Goal: Communication & Community: Answer question/provide support

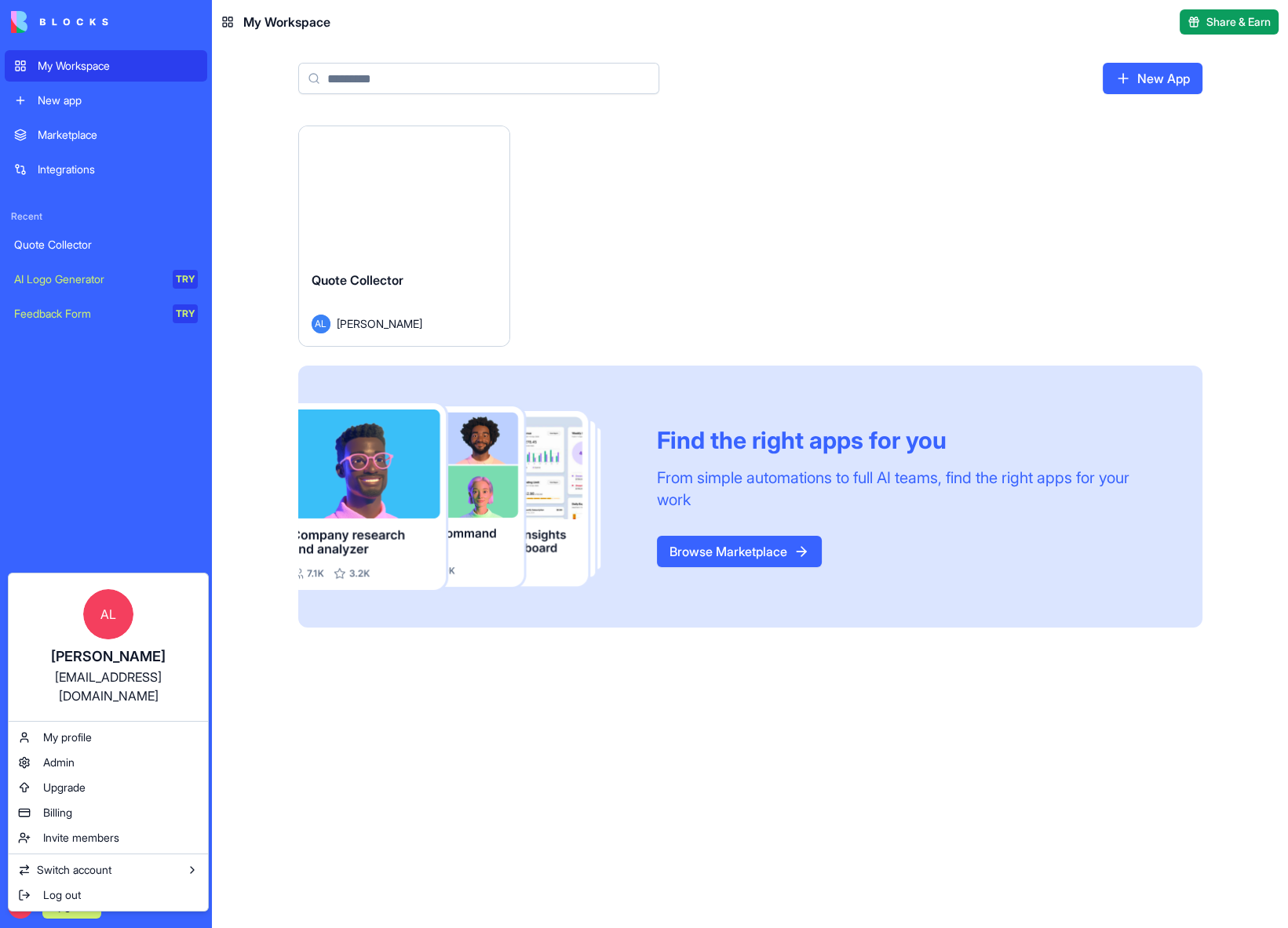
click at [174, 487] on html "My Workspace New app Marketplace Integrations Recent Quote Collector AI Logo Ge…" at bounding box center [644, 464] width 1288 height 928
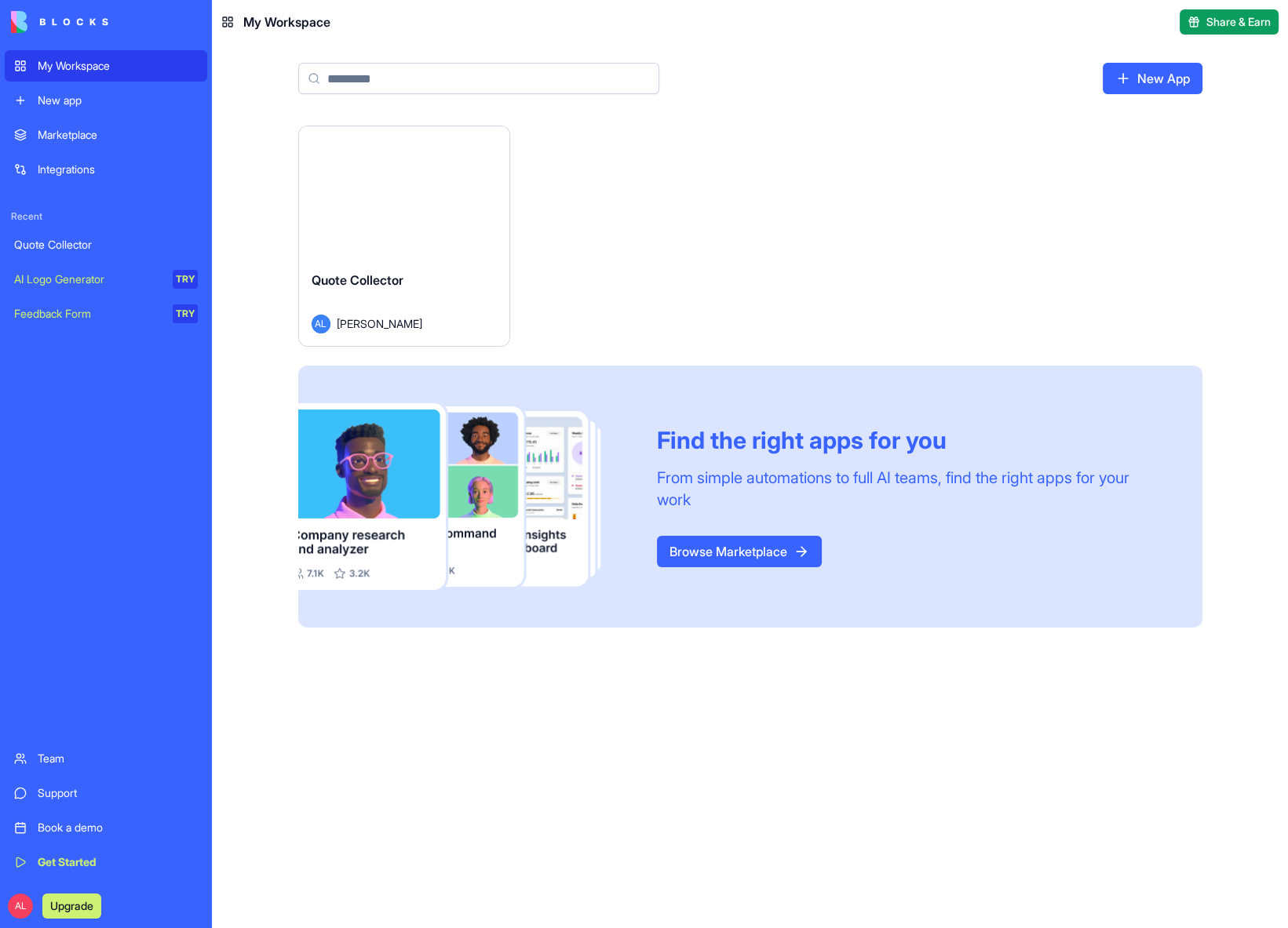
click at [82, 319] on div "Feedback Form" at bounding box center [87, 314] width 147 height 16
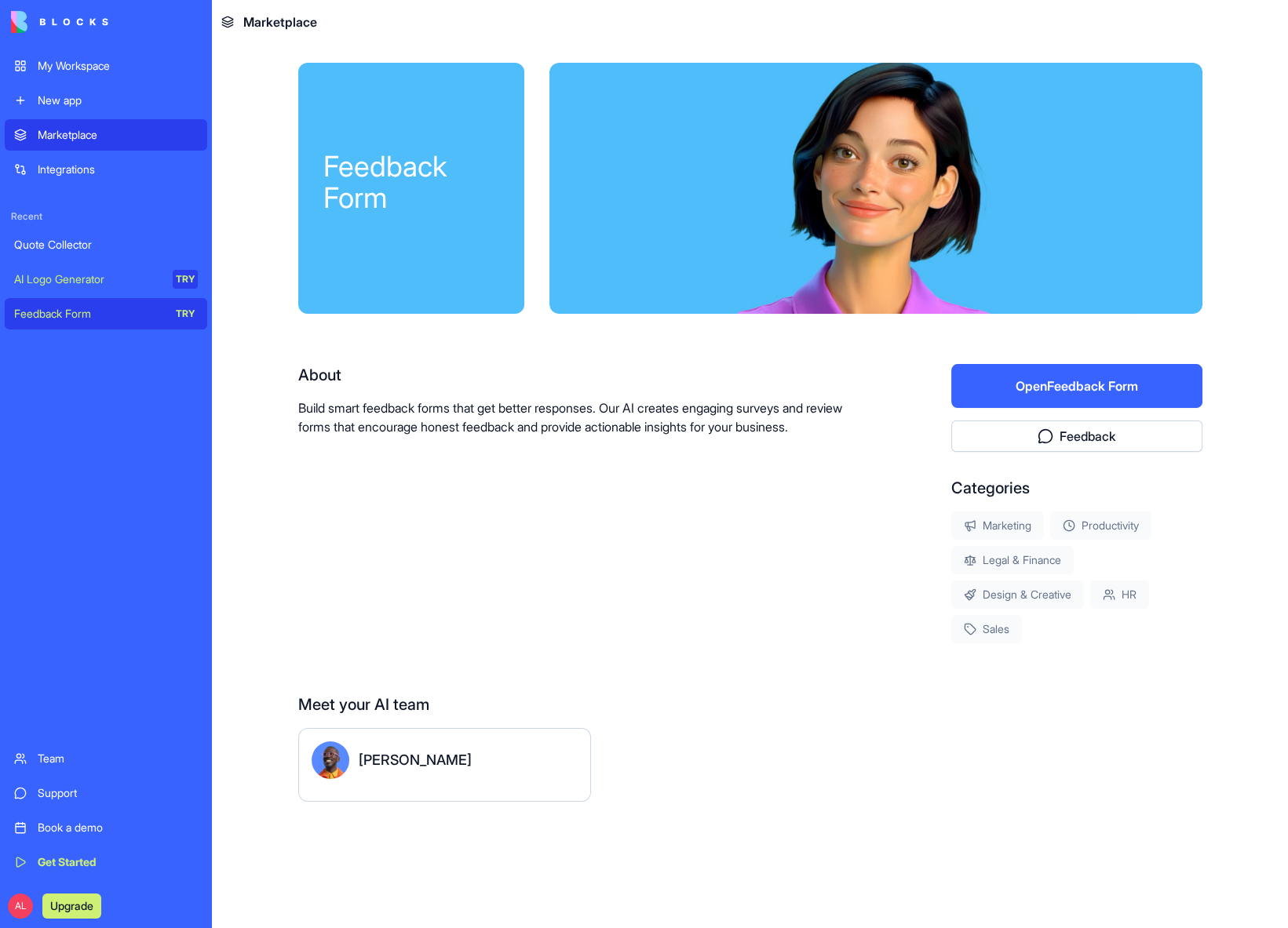
click at [66, 787] on div "Support" at bounding box center [118, 794] width 160 height 16
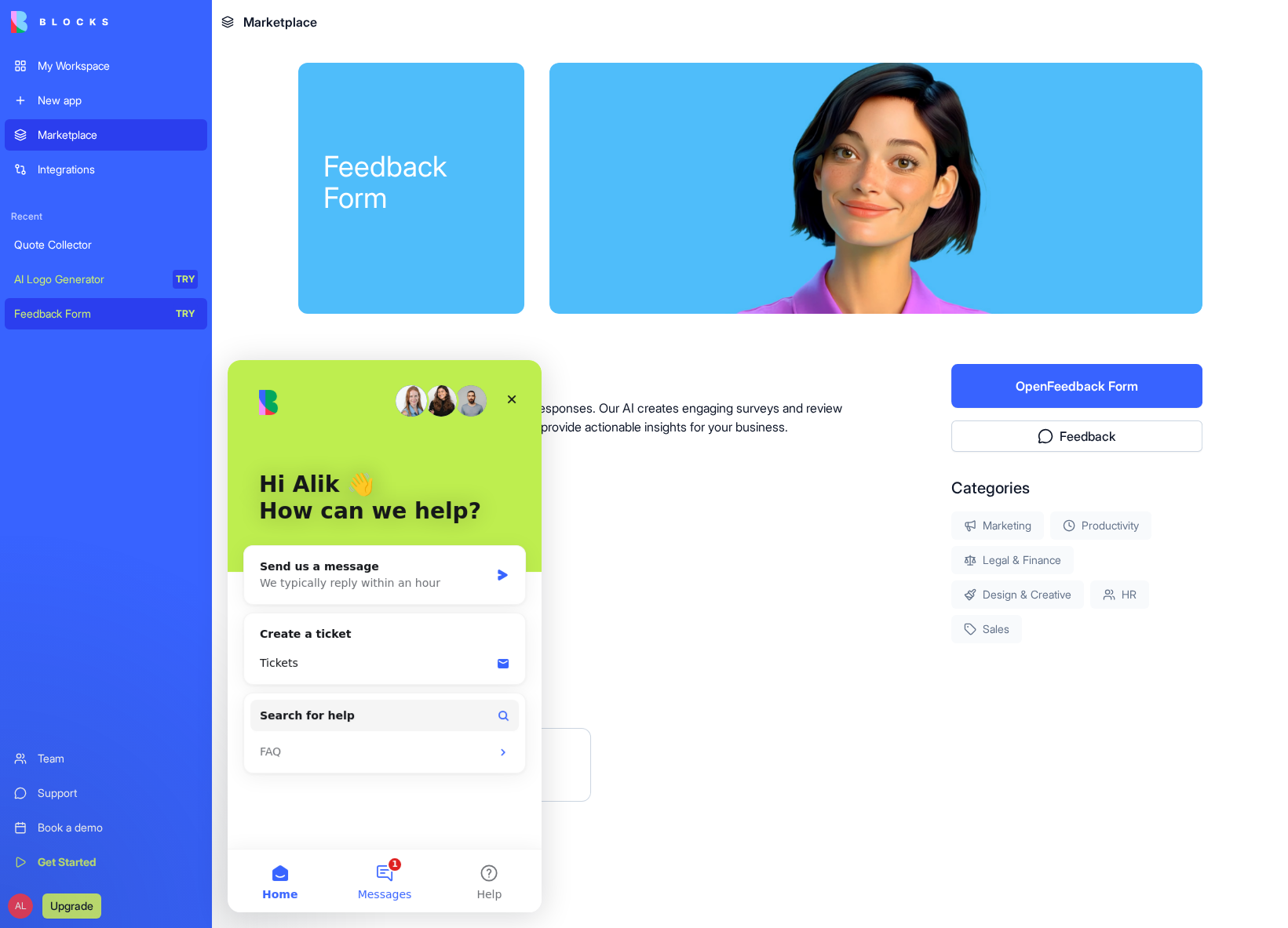
click at [397, 867] on button "1 Messages" at bounding box center [384, 881] width 104 height 63
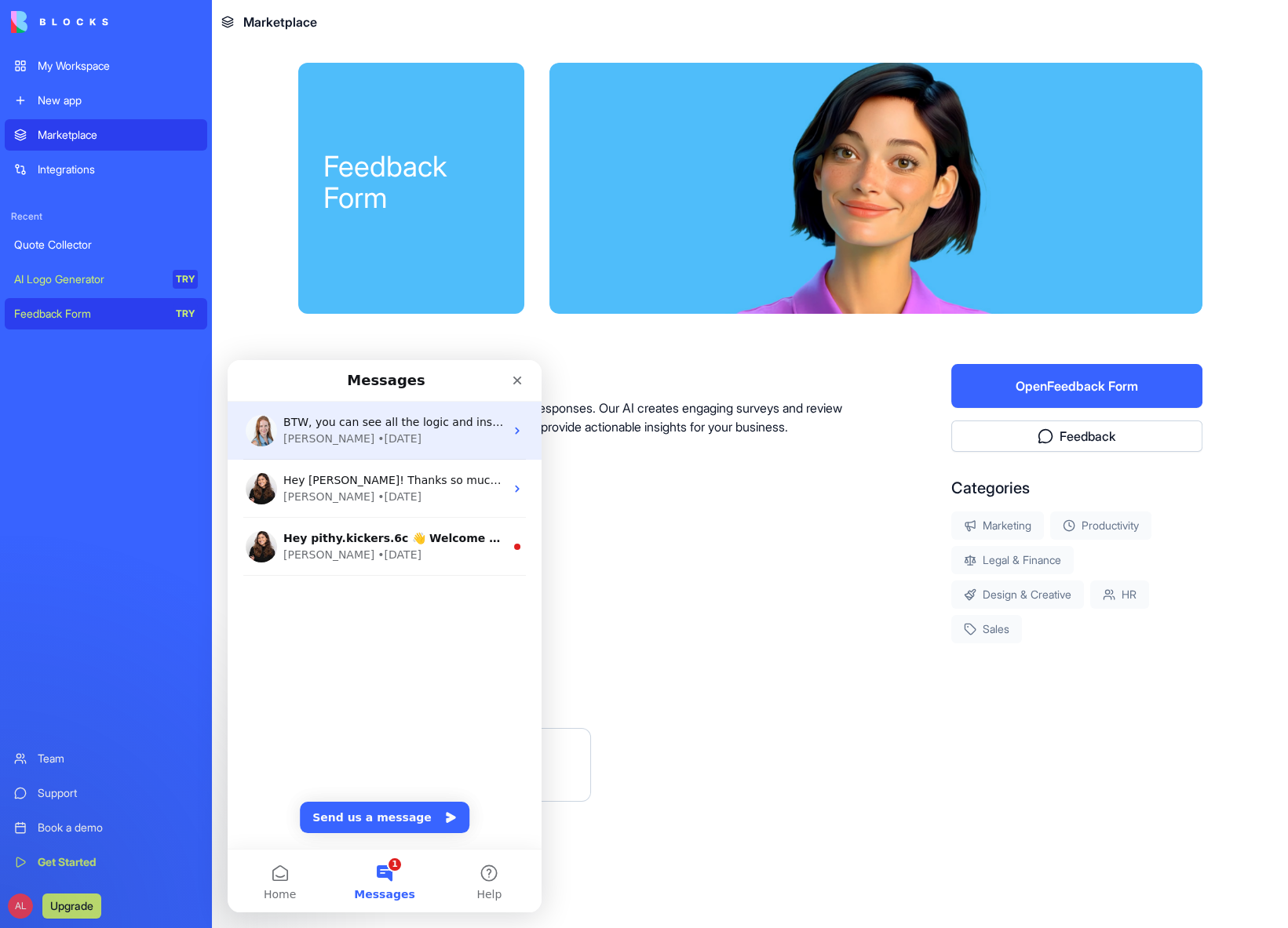
click at [378, 443] on div "• [DATE]" at bounding box center [399, 439] width 44 height 16
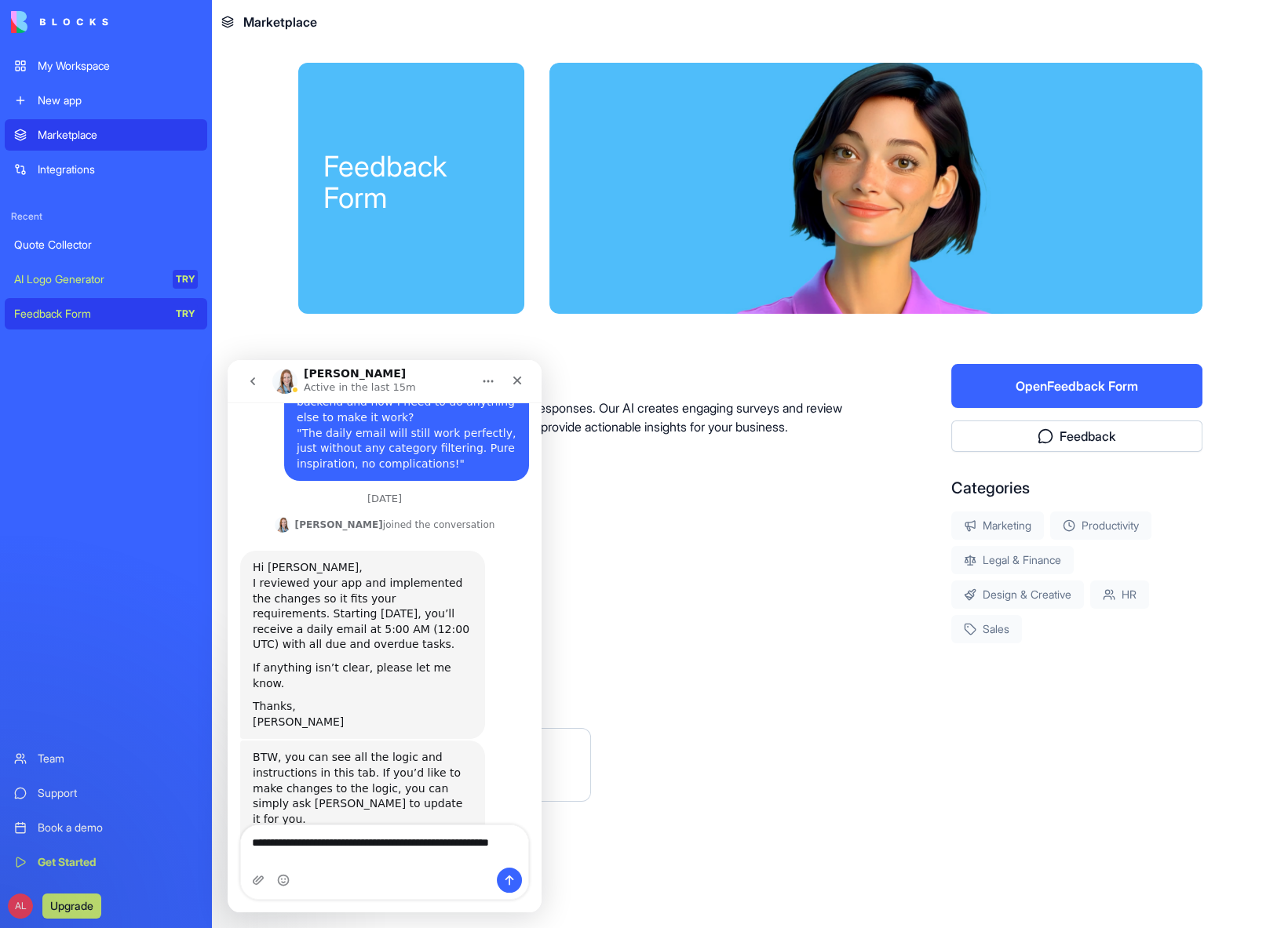
scroll to position [874, 0]
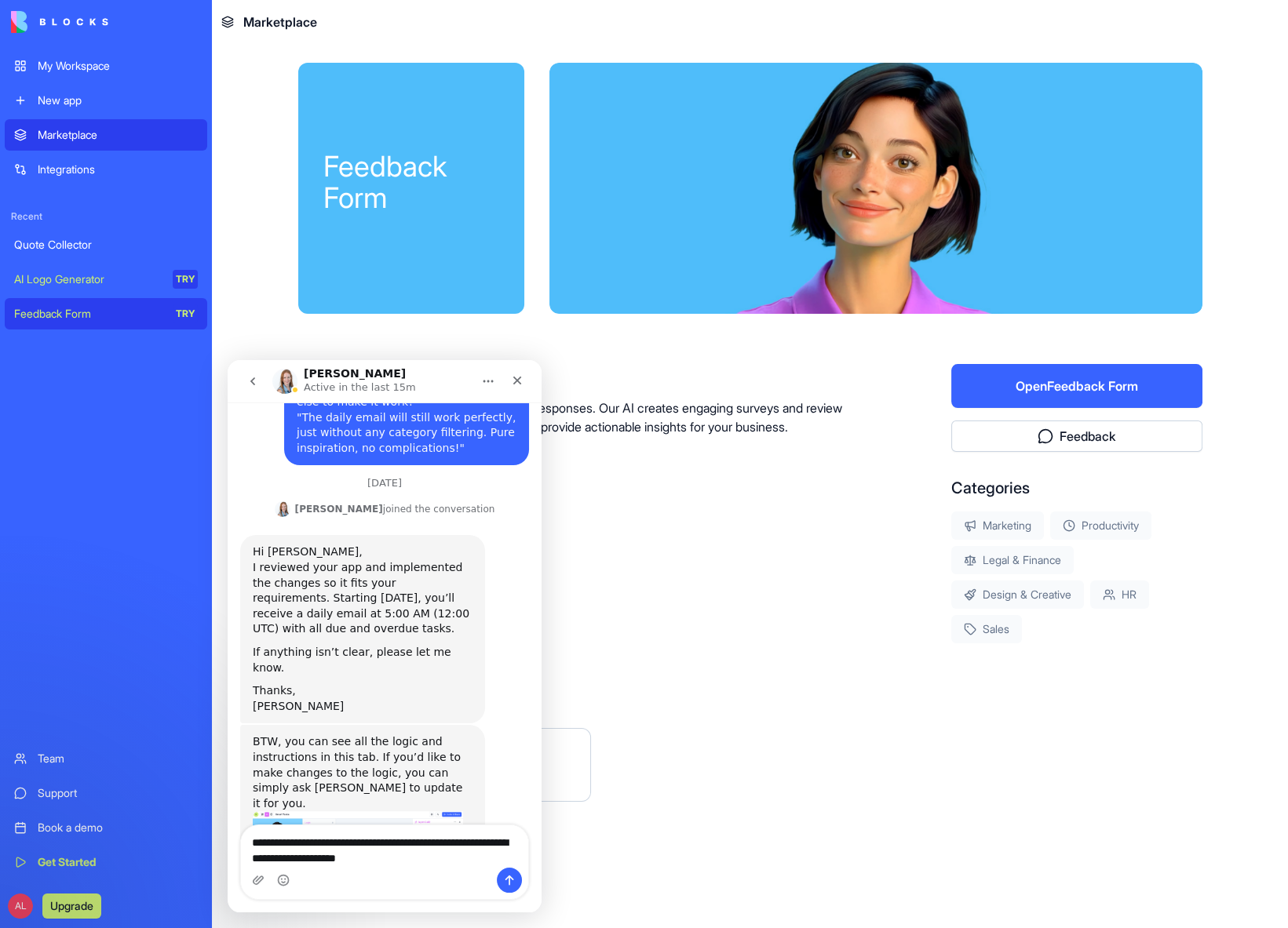
type textarea "**********"
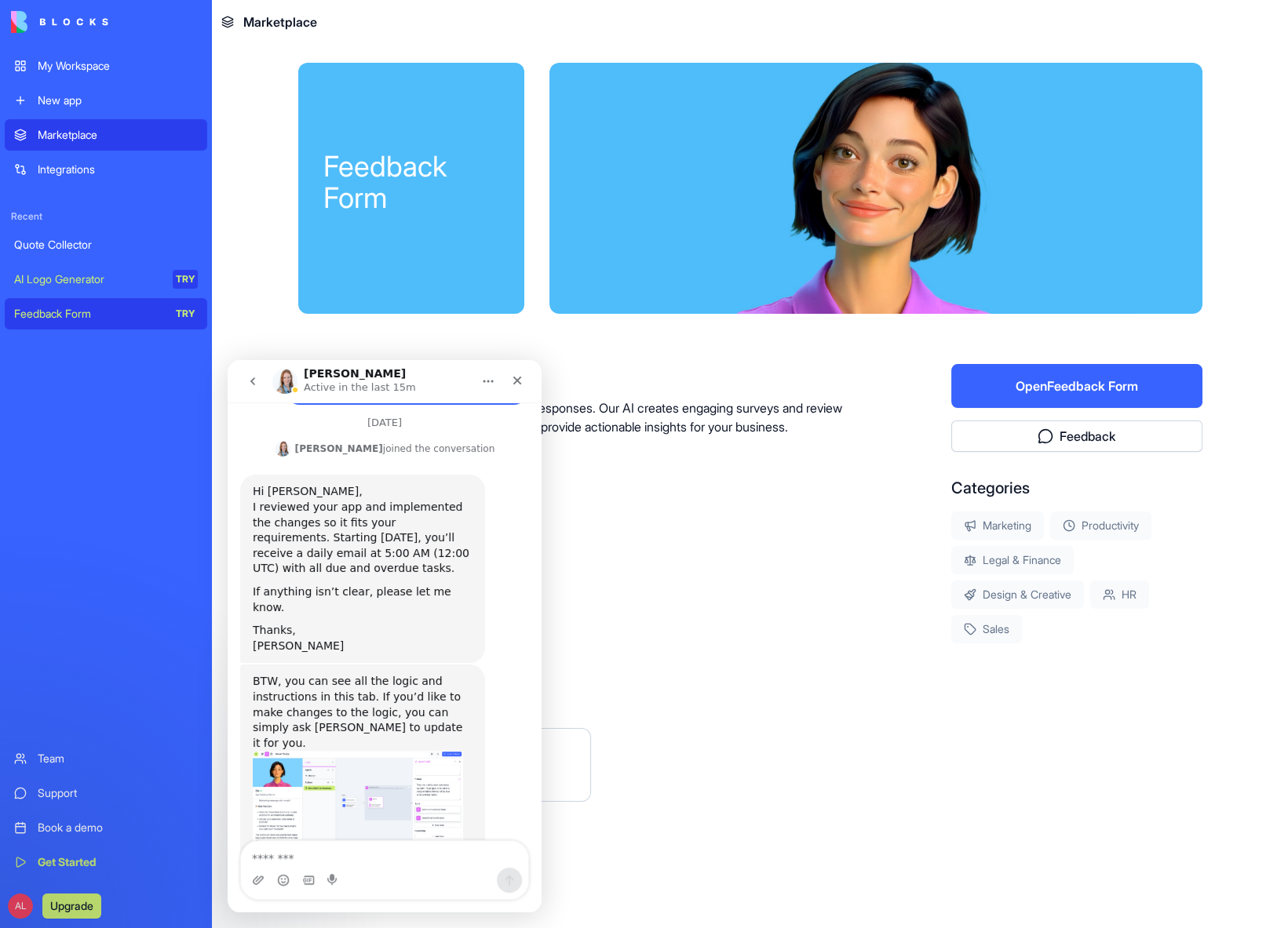
type textarea "*"
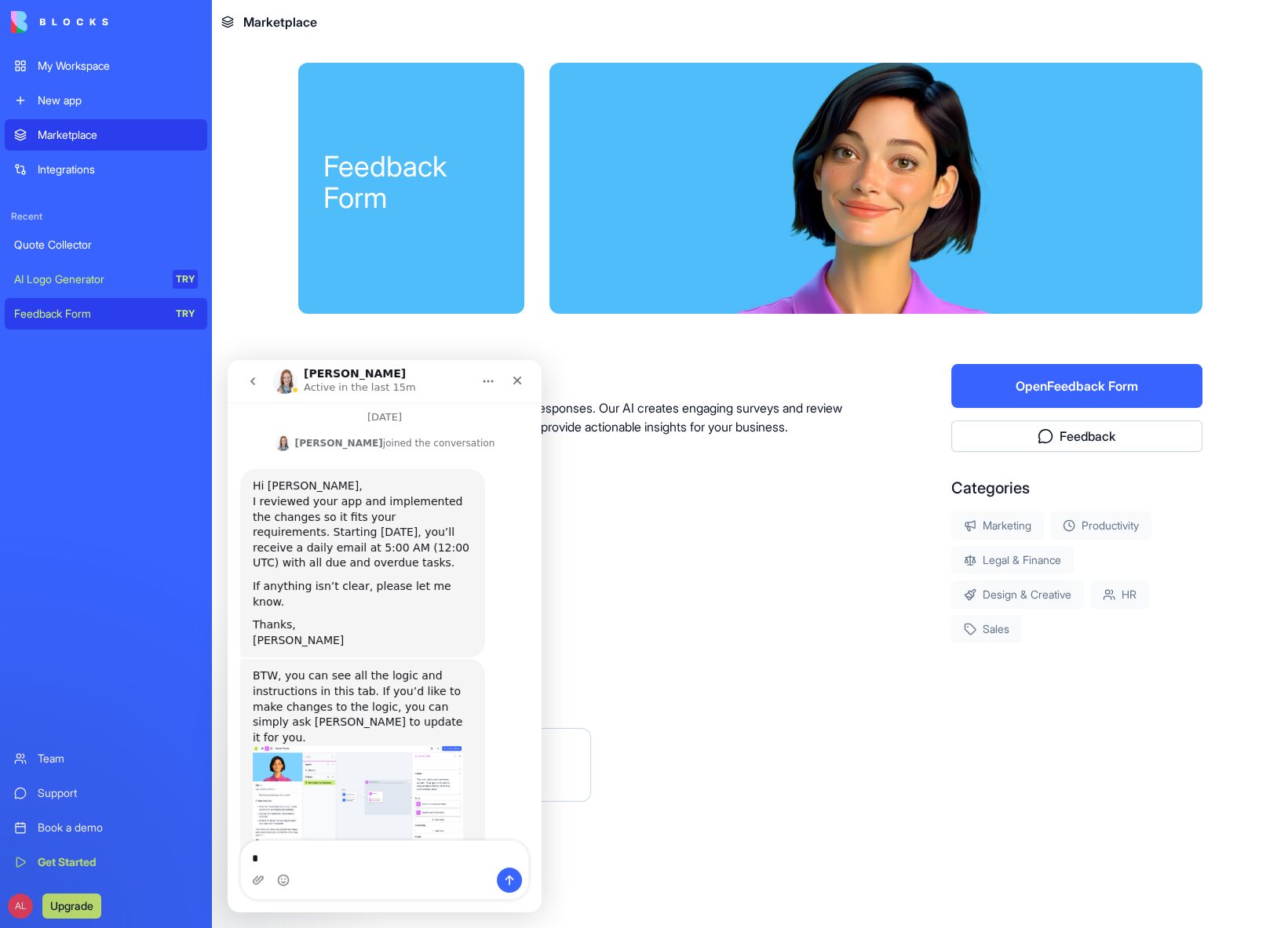
scroll to position [938, 0]
